Goal: Task Accomplishment & Management: Use online tool/utility

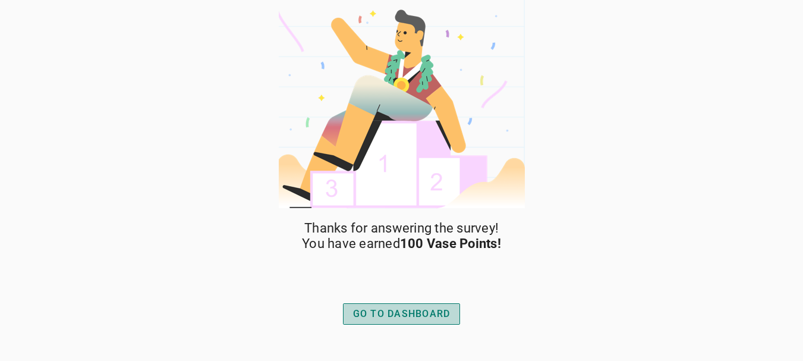
click at [429, 314] on div "GO TO DASHBOARD" at bounding box center [401, 314] width 97 height 14
